Goal: Task Accomplishment & Management: Manage account settings

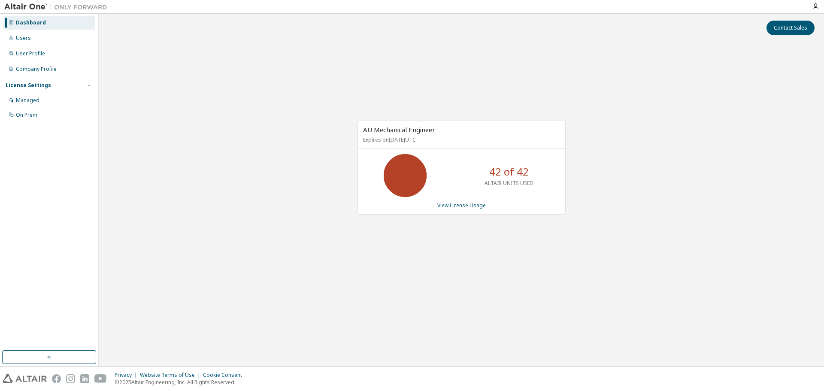
click at [172, 104] on div "AU Mechanical Engineer Expires on July 10, 2026 UTC 42 of 42 ALTAIR UNITS USED …" at bounding box center [461, 172] width 716 height 254
click at [458, 205] on link "View License Usage" at bounding box center [461, 205] width 48 height 7
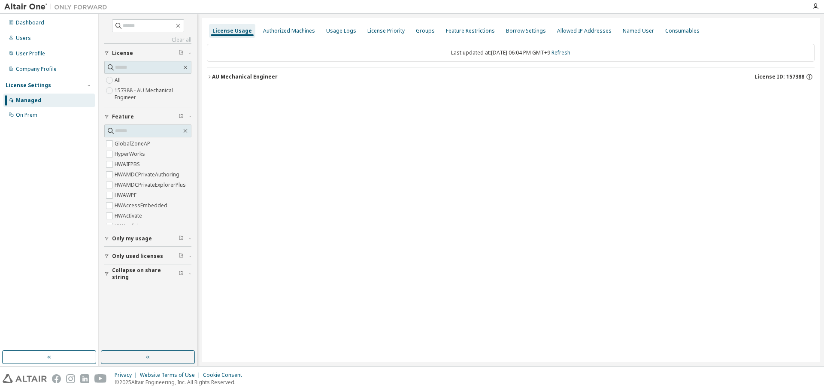
click at [210, 76] on icon "button" at bounding box center [209, 76] width 5 height 5
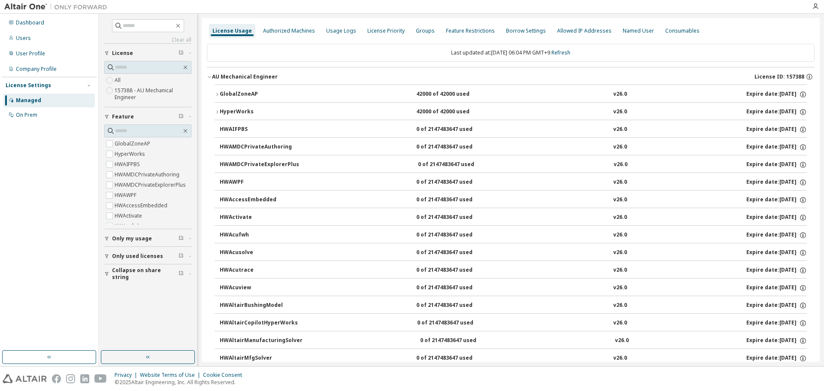
click at [216, 94] on icon "button" at bounding box center [216, 94] width 5 height 5
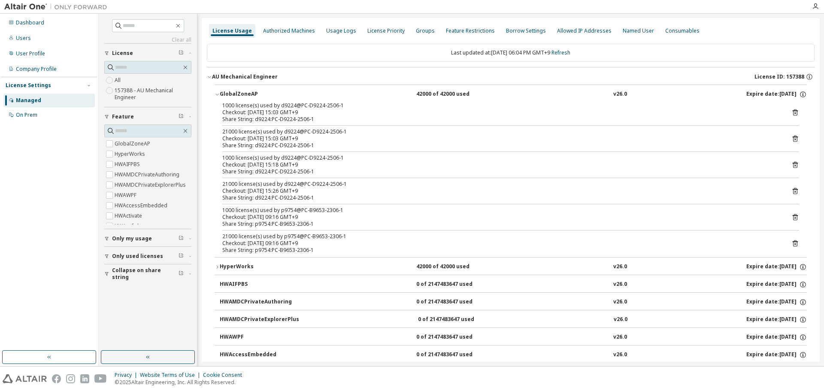
click at [795, 217] on div "1000 license(s) used by d9224@PC-D9224-2506-1 Checkout: 2025-09-29 15:03 GMT+9 …" at bounding box center [510, 179] width 592 height 155
click at [794, 217] on icon at bounding box center [795, 218] width 2 height 2
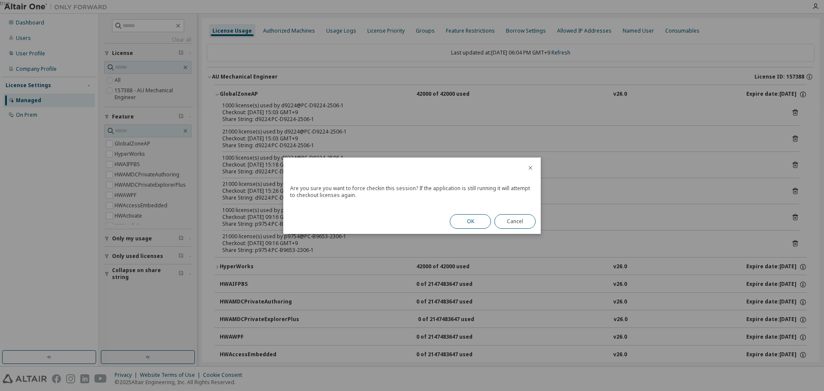
click at [472, 224] on button "OK" at bounding box center [470, 221] width 41 height 15
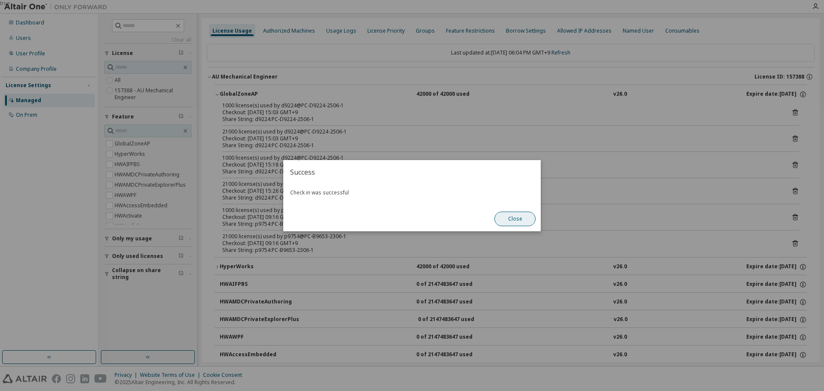
click at [509, 216] on button "Close" at bounding box center [514, 218] width 41 height 15
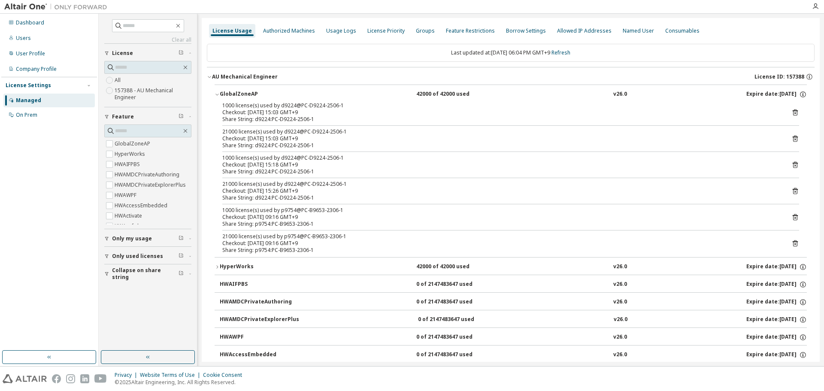
click at [791, 242] on icon at bounding box center [795, 243] width 8 height 8
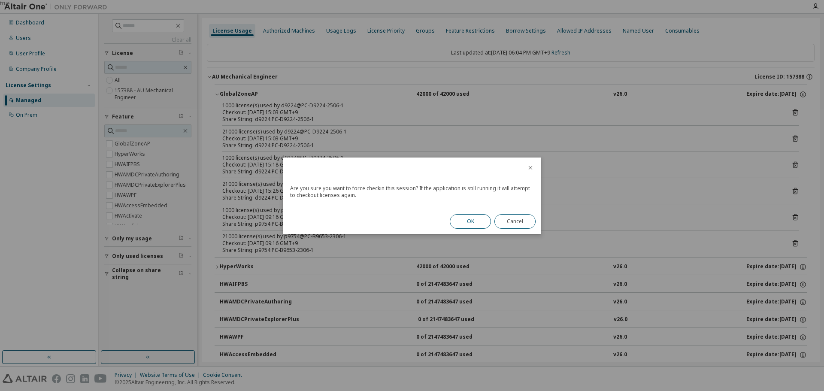
click at [458, 223] on button "OK" at bounding box center [470, 221] width 41 height 15
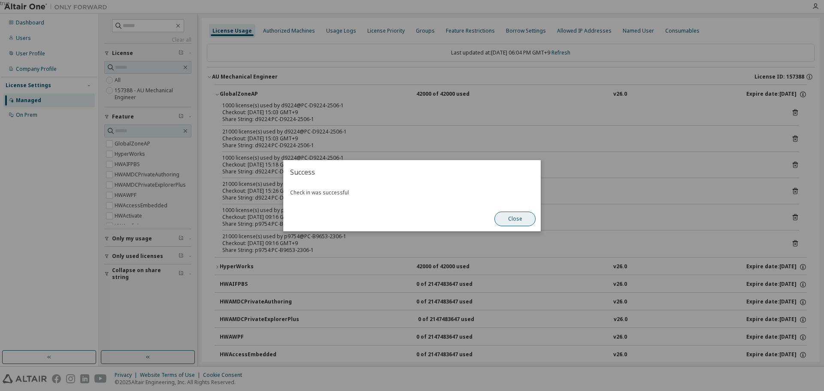
drag, startPoint x: 519, startPoint y: 219, endPoint x: 468, endPoint y: 210, distance: 51.8
click at [519, 219] on button "Close" at bounding box center [514, 218] width 41 height 15
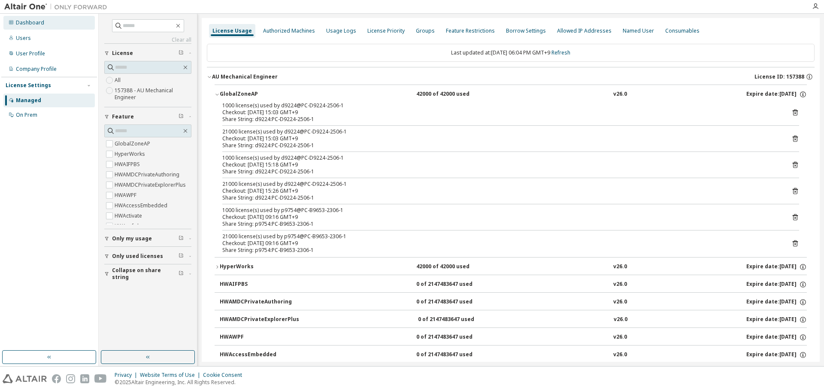
click at [38, 24] on div "Dashboard" at bounding box center [30, 22] width 28 height 7
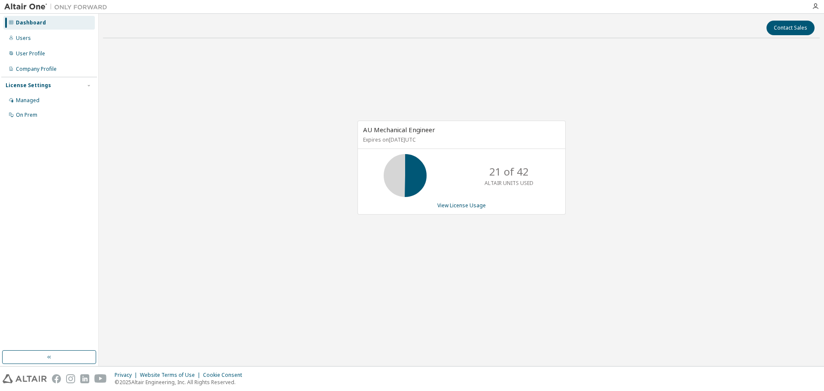
click at [399, 258] on div "AU Mechanical Engineer Expires on July 10, 2026 UTC 21 of 42 ALTAIR UNITS USED …" at bounding box center [461, 172] width 716 height 254
click at [455, 206] on link "View License Usage" at bounding box center [461, 205] width 48 height 7
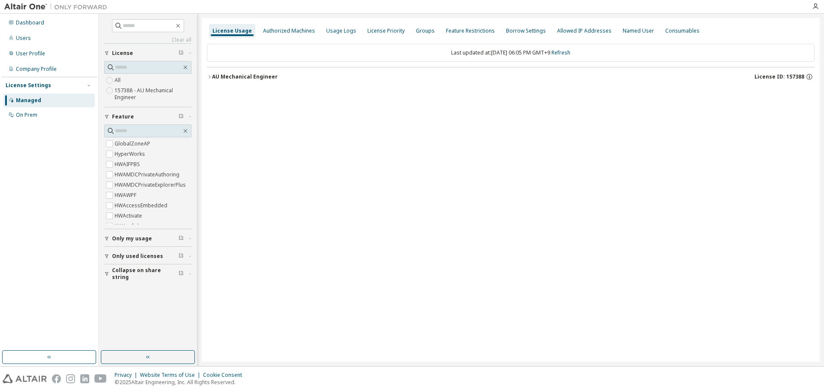
click at [210, 78] on icon "button" at bounding box center [209, 76] width 5 height 5
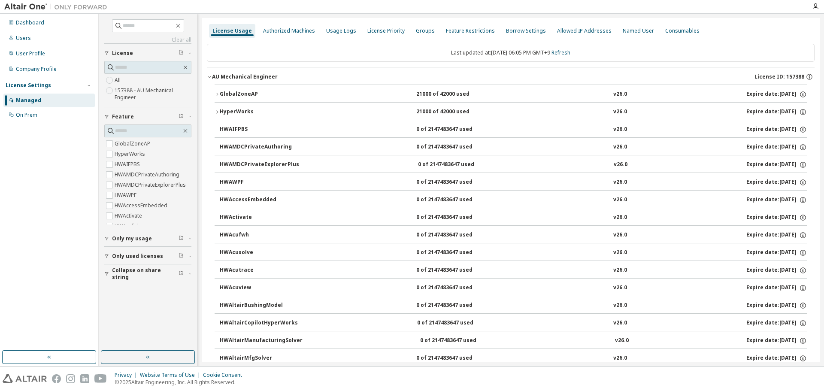
click at [217, 111] on icon "button" at bounding box center [216, 111] width 5 height 5
